Goal: Entertainment & Leisure: Consume media (video, audio)

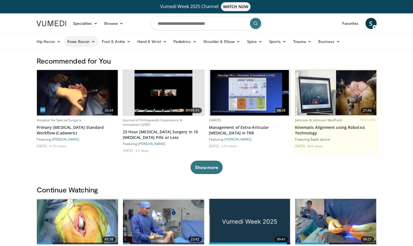
click at [80, 41] on link "Knee Recon" at bounding box center [81, 41] width 34 height 11
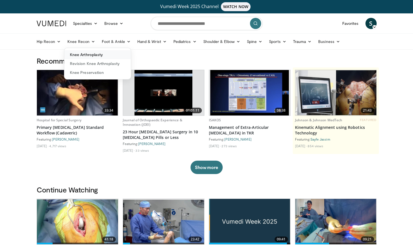
click at [83, 55] on link "Knee Arthroplasty" at bounding box center [97, 54] width 66 height 9
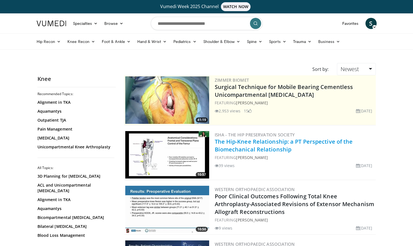
click at [273, 144] on link "The Hip-Knee Relationship: a PT Perspective of the Biomechanical Relationship" at bounding box center [284, 145] width 138 height 15
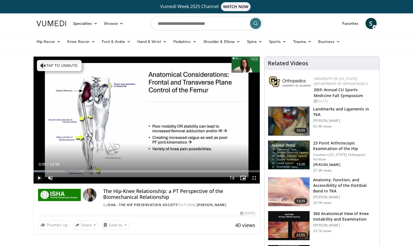
click at [38, 177] on span "Video Player" at bounding box center [39, 178] width 11 height 11
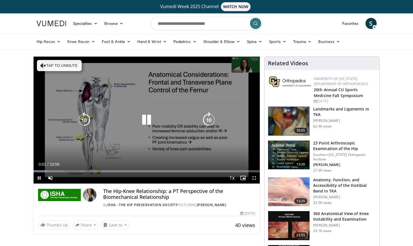
click at [157, 144] on div "10 seconds Tap to unmute" at bounding box center [147, 120] width 226 height 127
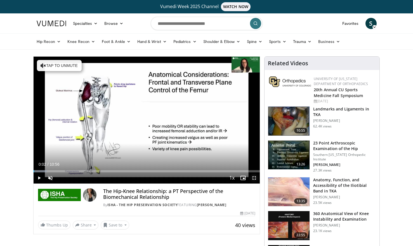
click at [253, 179] on span "Video Player" at bounding box center [253, 178] width 11 height 11
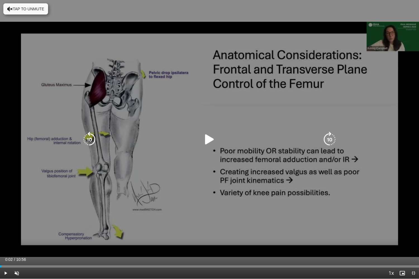
click at [213, 144] on icon "Video Player" at bounding box center [210, 140] width 16 height 16
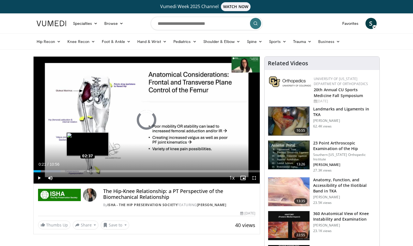
click at [87, 169] on div "Loaded : 12.10% 00:21 02:37" at bounding box center [147, 169] width 226 height 5
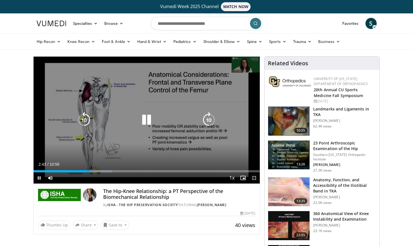
drag, startPoint x: 254, startPoint y: 179, endPoint x: 256, endPoint y: 199, distance: 20.7
click at [254, 179] on span "Video Player" at bounding box center [253, 178] width 11 height 11
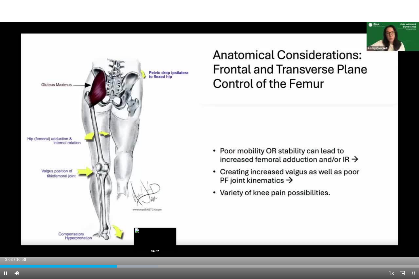
click at [154, 246] on div "Loaded : 37.79% 03:03 04:02" at bounding box center [209, 267] width 419 height 2
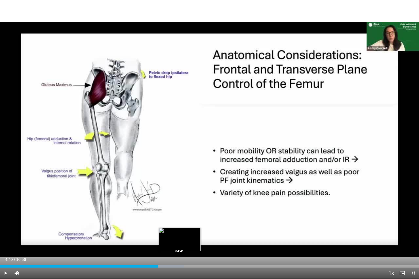
click at [179, 246] on div "Loaded : 43.84% 04:40 04:41" at bounding box center [209, 265] width 419 height 5
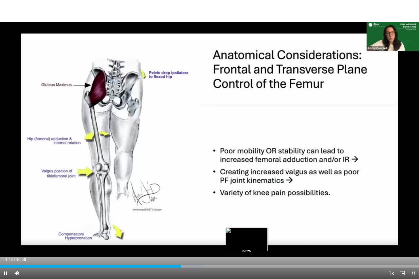
click at [246, 246] on div "Loaded : 48.38% 04:43 06:26" at bounding box center [209, 265] width 419 height 5
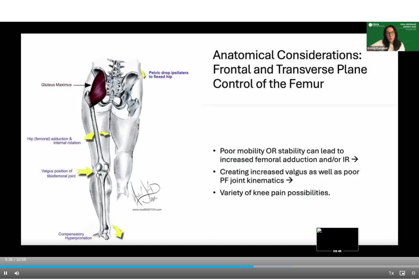
click at [337, 246] on div "Loaded : 69.55% 06:37 08:48" at bounding box center [209, 265] width 419 height 5
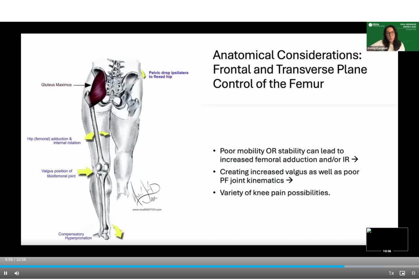
click at [387, 246] on div "Loaded : 91.46% 08:59 10:06" at bounding box center [209, 267] width 419 height 2
click at [408, 246] on div "Progress Bar" at bounding box center [397, 267] width 22 height 2
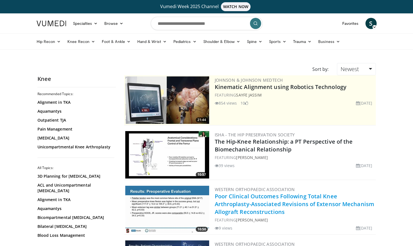
click at [318, 206] on link "Poor Clinical Outcomes Following Total Knee Arthroplasty-Associated Revisions o…" at bounding box center [295, 204] width 160 height 23
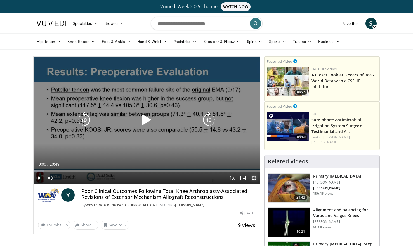
drag, startPoint x: 255, startPoint y: 179, endPoint x: 256, endPoint y: 200, distance: 20.7
click at [255, 179] on span "Video Player" at bounding box center [253, 178] width 11 height 11
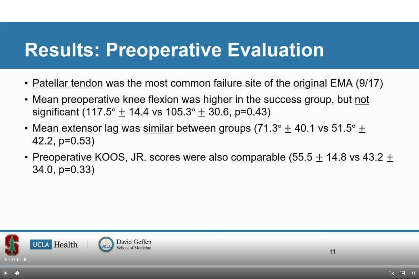
click at [3, 246] on span "Video Player" at bounding box center [5, 273] width 11 height 11
click at [9, 246] on div "Loaded : 6.10% 00:15 00:15" at bounding box center [209, 267] width 419 height 2
click at [18, 246] on div "Loaded : 6.10% 00:15 00:27" at bounding box center [209, 267] width 419 height 2
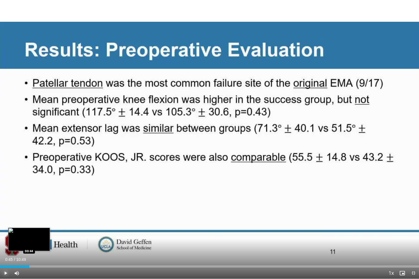
click at [29, 246] on div "Loaded : 7.63% 00:45 00:44" at bounding box center [209, 267] width 419 height 2
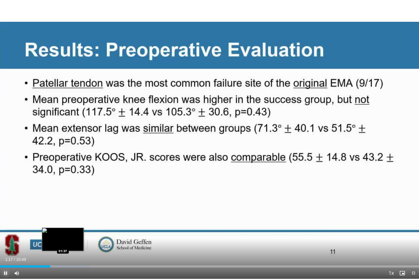
click at [63, 246] on div "Progress Bar" at bounding box center [58, 267] width 63 height 2
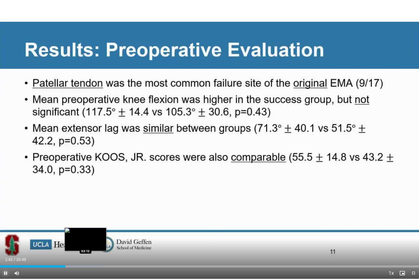
click at [85, 246] on div "Loaded : 24.45% 01:41 02:12" at bounding box center [209, 265] width 419 height 5
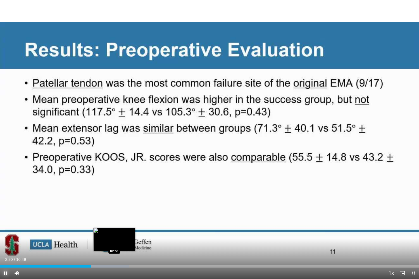
click at [114, 246] on div "Loaded : 30.82% 02:20 02:56" at bounding box center [209, 267] width 419 height 2
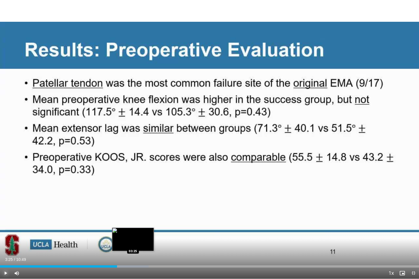
click at [133, 246] on div "Progress Bar" at bounding box center [122, 267] width 51 height 2
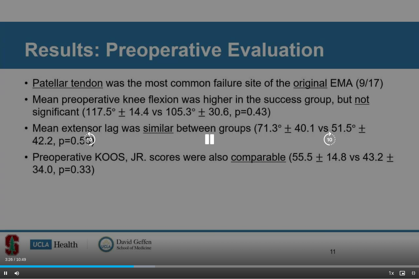
click at [232, 143] on div "Video Player" at bounding box center [209, 139] width 251 height 11
click at [205, 140] on icon "Video Player" at bounding box center [210, 140] width 16 height 16
